Goal: Information Seeking & Learning: Compare options

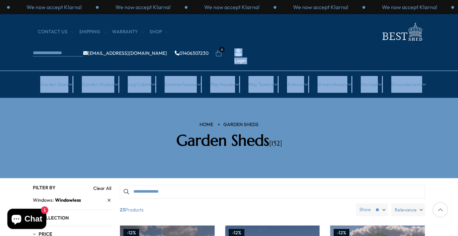
drag, startPoint x: 458, startPoint y: 42, endPoint x: 458, endPoint y: 57, distance: 15.4
click at [458, 57] on header "We now accept Klarna! We now accept Klarna! We now accept Klarna! We now accept…" at bounding box center [229, 49] width 458 height 98
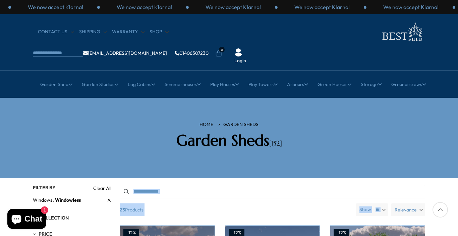
drag, startPoint x: 450, startPoint y: 192, endPoint x: 446, endPoint y: 163, distance: 29.2
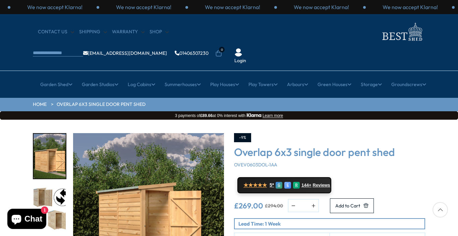
click at [441, 208] on div at bounding box center [440, 209] width 15 height 15
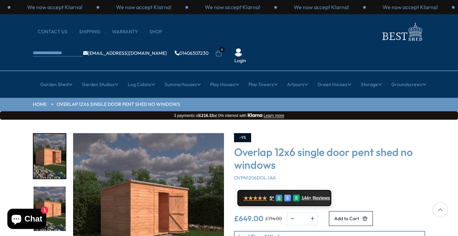
drag, startPoint x: 457, startPoint y: 91, endPoint x: 458, endPoint y: 105, distance: 13.8
click at [449, 136] on div "Click To Expand Click To Expand Click To Expand Click To Expand Click To Expand…" at bounding box center [229, 220] width 458 height 203
click at [442, 209] on div at bounding box center [440, 209] width 15 height 15
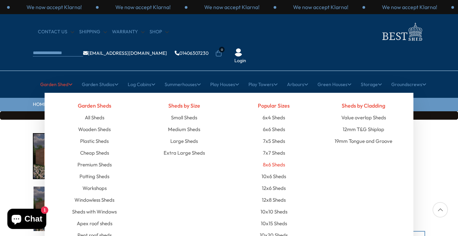
click at [269, 158] on link "8x6 Sheds" at bounding box center [274, 164] width 22 height 12
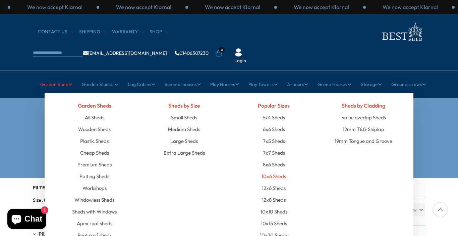
click at [279, 170] on link "10x6 Sheds" at bounding box center [274, 176] width 25 height 12
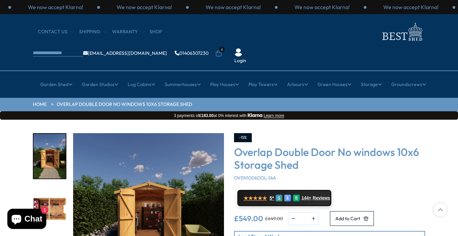
click at [60, 186] on img "2 / 15" at bounding box center [50, 208] width 32 height 45
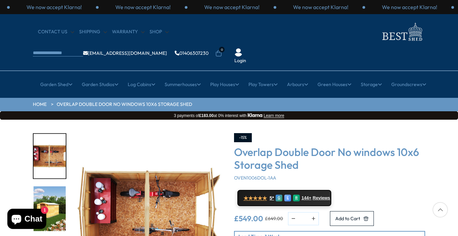
click at [60, 186] on img "3 / 15" at bounding box center [50, 208] width 32 height 45
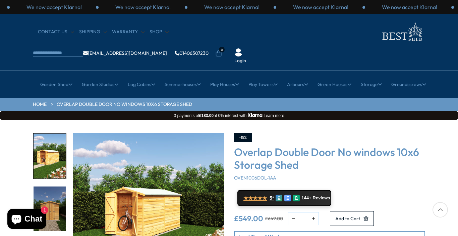
click at [60, 186] on img "4 / 15" at bounding box center [50, 208] width 32 height 45
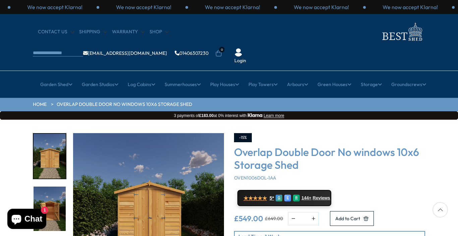
click at [60, 186] on img "5 / 15" at bounding box center [50, 208] width 32 height 45
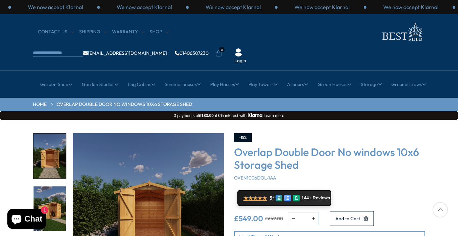
click at [60, 186] on img "6 / 15" at bounding box center [50, 208] width 32 height 45
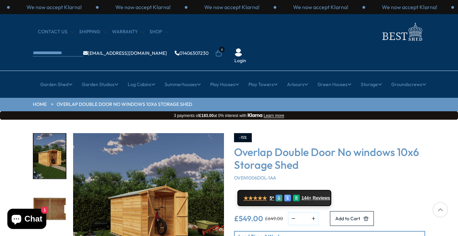
click at [60, 186] on img "7 / 15" at bounding box center [50, 208] width 32 height 45
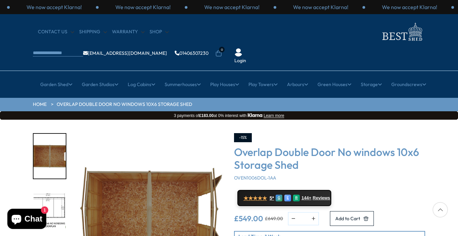
click at [60, 186] on img "8 / 15" at bounding box center [50, 208] width 32 height 45
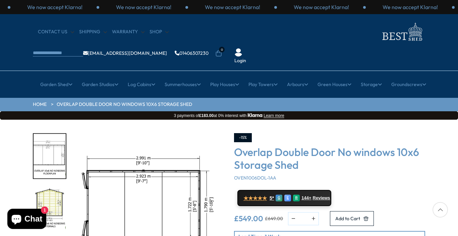
click at [60, 186] on img "9 / 15" at bounding box center [50, 208] width 32 height 45
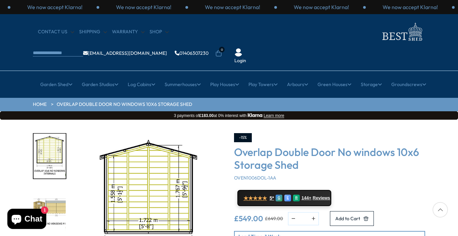
click at [60, 186] on img "10 / 15" at bounding box center [50, 208] width 32 height 45
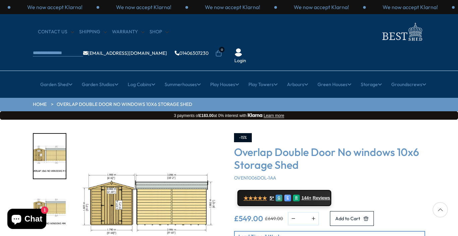
click at [60, 186] on img "11 / 15" at bounding box center [50, 208] width 32 height 45
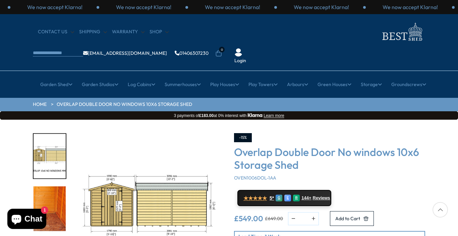
click at [60, 186] on img "12 / 15" at bounding box center [50, 208] width 32 height 45
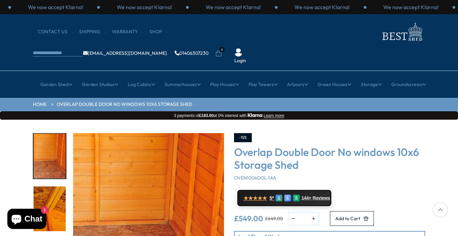
click at [60, 186] on img "13 / 15" at bounding box center [50, 208] width 32 height 45
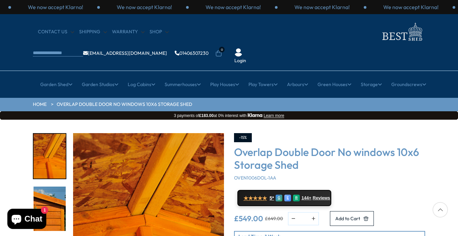
click at [60, 186] on img "14 / 15" at bounding box center [50, 208] width 32 height 45
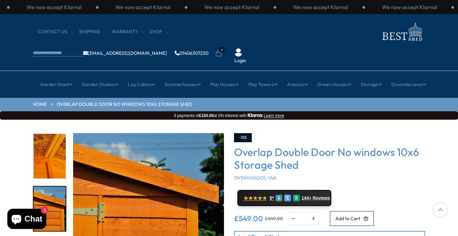
click at [60, 186] on img "14 / 15" at bounding box center [50, 208] width 32 height 45
